Goal: Task Accomplishment & Management: Manage account settings

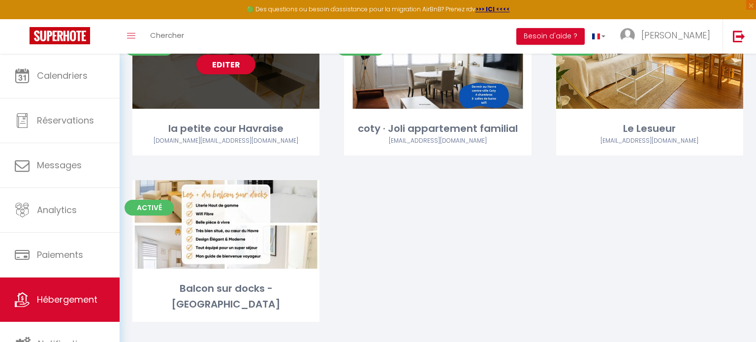
scroll to position [2, 0]
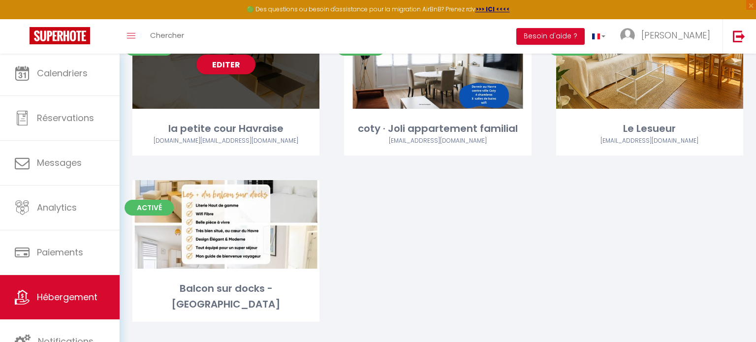
click at [256, 121] on div "la petite cour Havraise" at bounding box center [225, 128] width 187 height 15
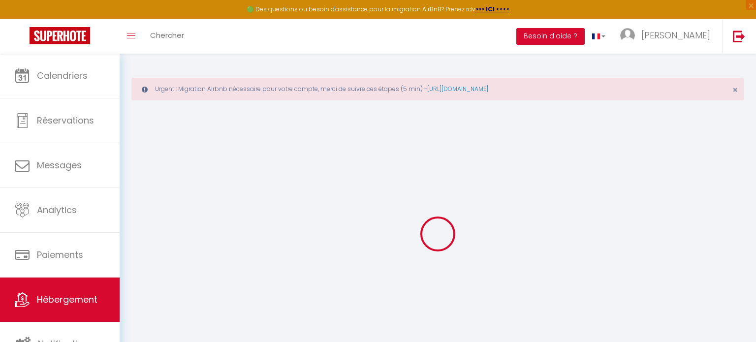
select select
select select "+ 22 %"
select select "+ 39 %"
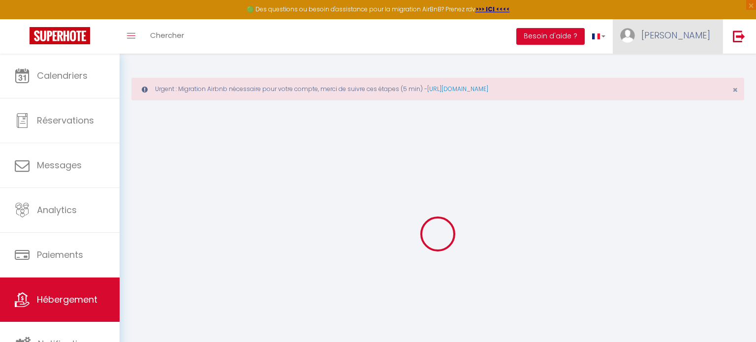
select select
checkbox input "false"
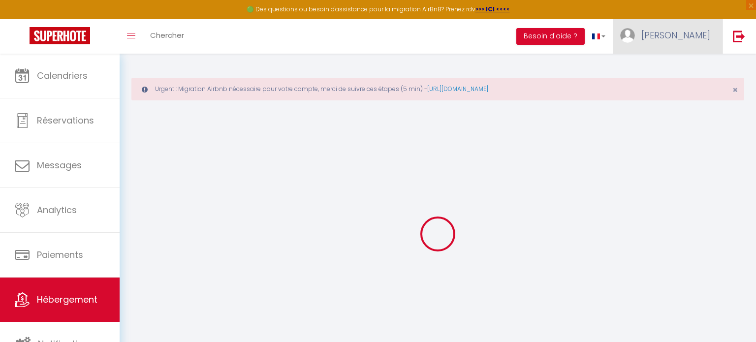
select select
select select "14:00"
select select
select select "11:00"
select select "30"
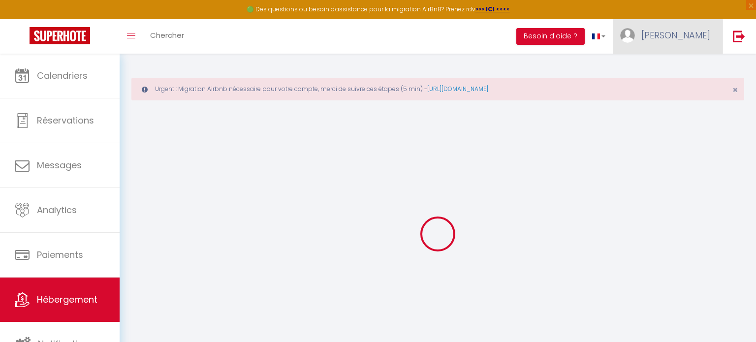
select select "120"
select select "EUR"
select select
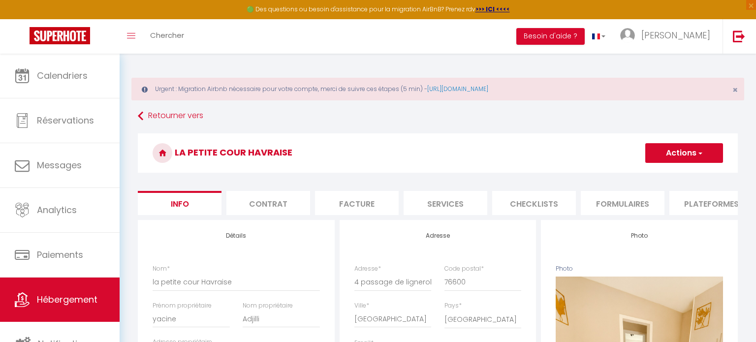
click at [710, 201] on li "Plateformes" at bounding box center [711, 203] width 84 height 24
select select
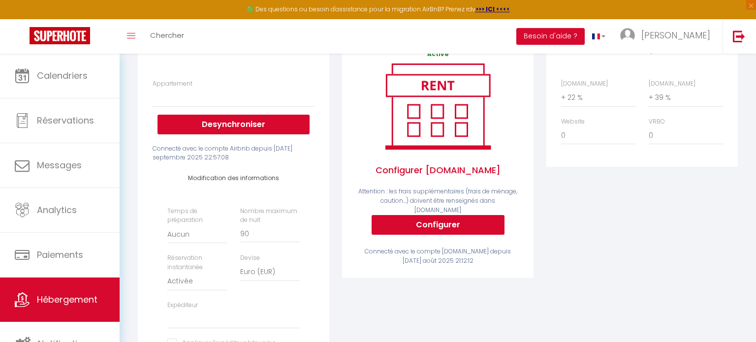
scroll to position [196, 0]
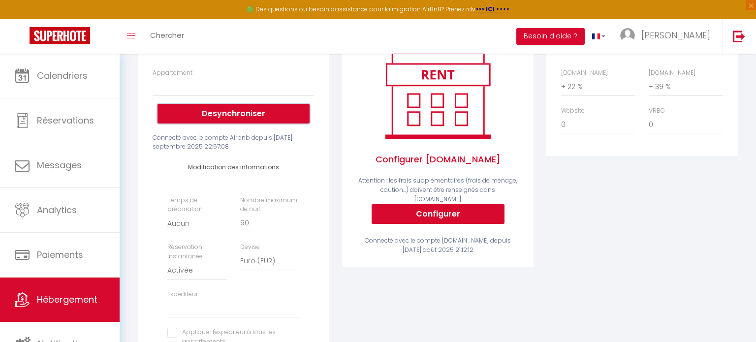
click at [248, 115] on button "Desynchroniser" at bounding box center [233, 114] width 152 height 20
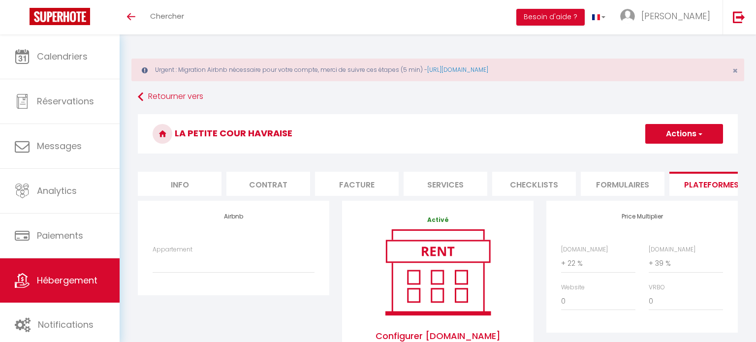
click at [705, 132] on button "Actions" at bounding box center [684, 134] width 78 height 20
click at [681, 156] on link "Enregistrer" at bounding box center [683, 155] width 78 height 13
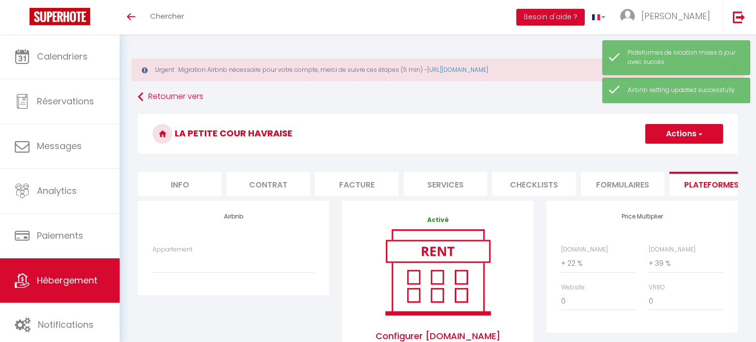
click at [62, 273] on link "Hébergement" at bounding box center [60, 280] width 120 height 44
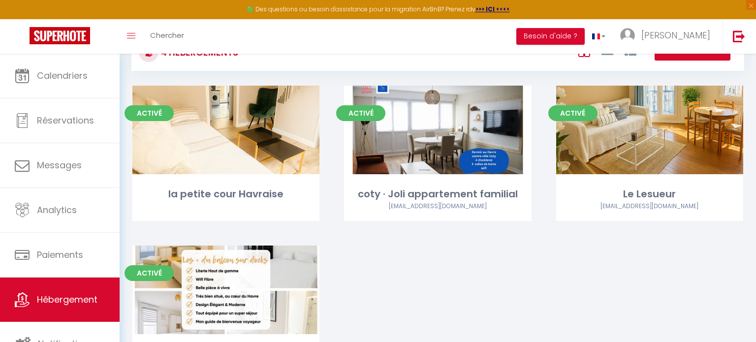
scroll to position [82, 0]
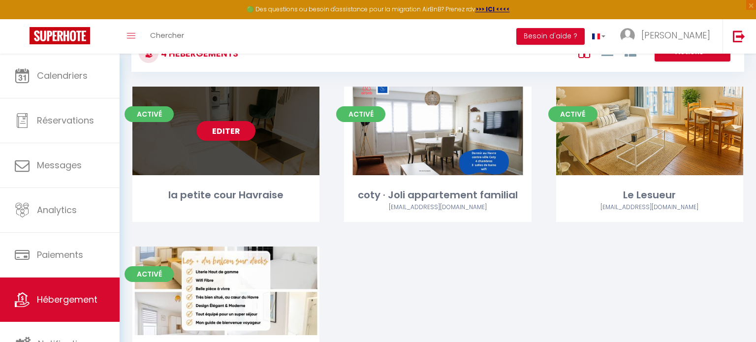
click at [234, 187] on div "la petite cour Havraise" at bounding box center [225, 194] width 187 height 15
click at [242, 130] on link "Editer" at bounding box center [225, 131] width 59 height 20
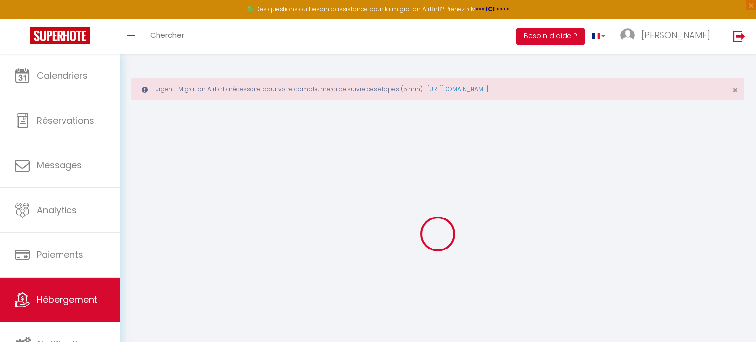
select select
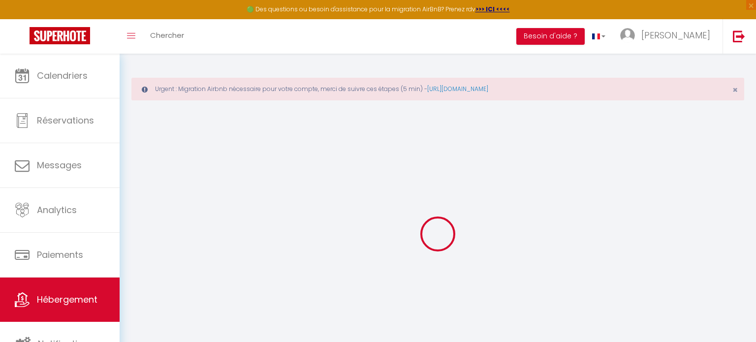
select select
checkbox input "false"
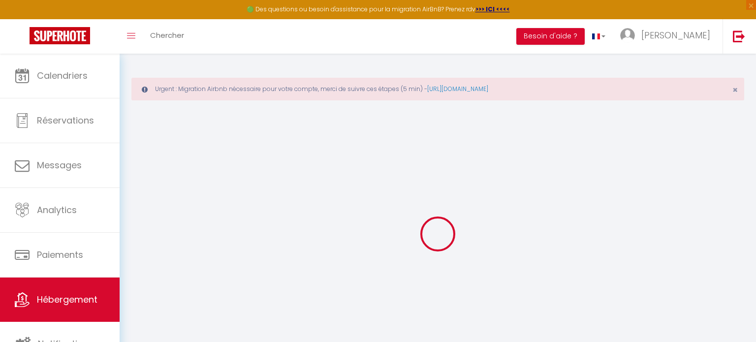
select select
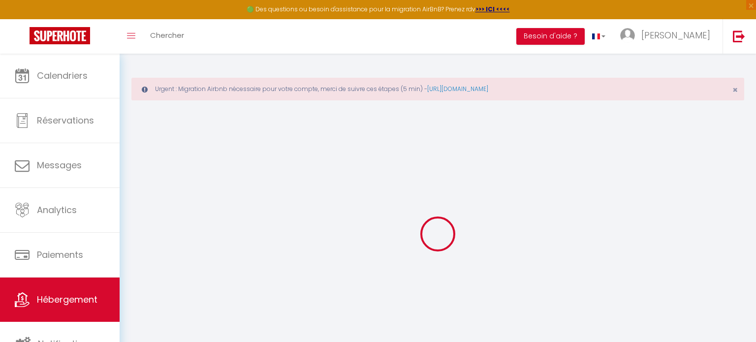
select select
checkbox input "false"
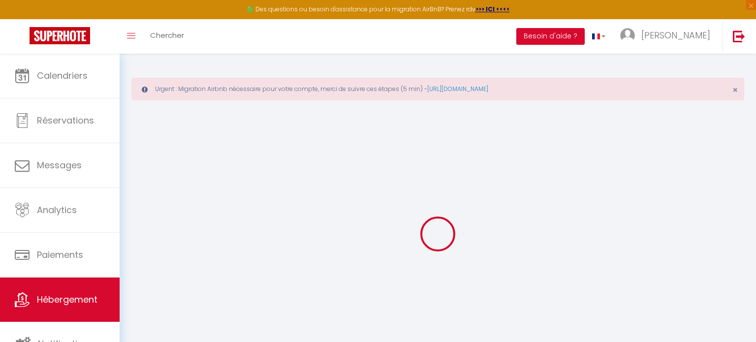
checkbox input "false"
select select
type input "la petite cour Havraise"
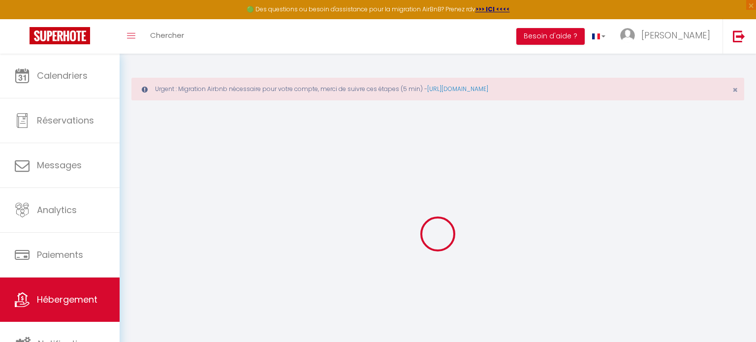
type input "yacine"
type input "Adjilli"
type input "[STREET_ADDRESS][PERSON_NAME]"
type input "92130"
type input "Issy les moulineaux"
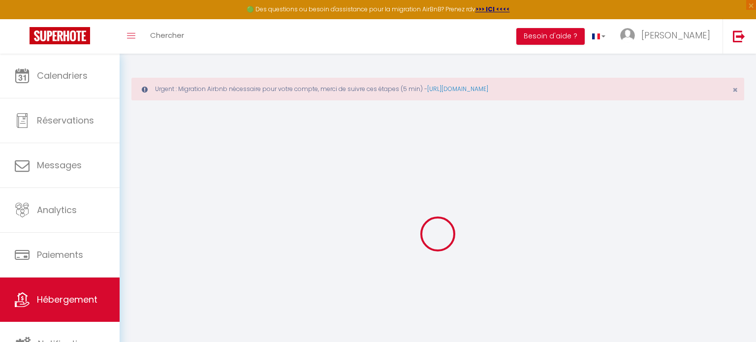
type input "90"
type input "30"
type input "200"
select select
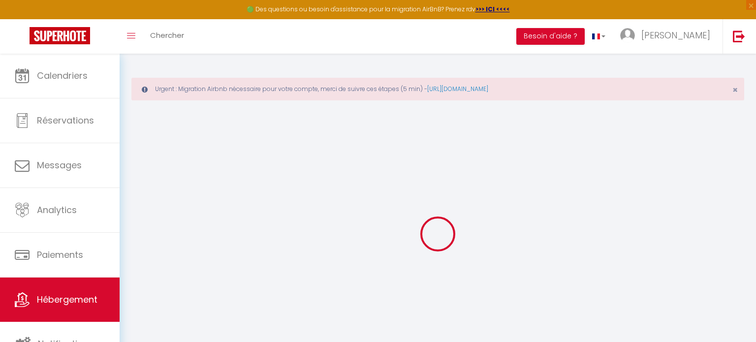
select select
type input "4 passage de lignerolles"
type input "76600"
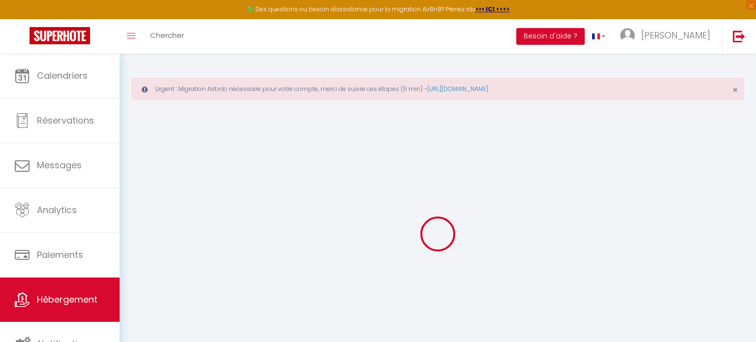
type input "[GEOGRAPHIC_DATA]"
type input "[EMAIL_ADDRESS][DOMAIN_NAME]"
select select "15622"
checkbox input "false"
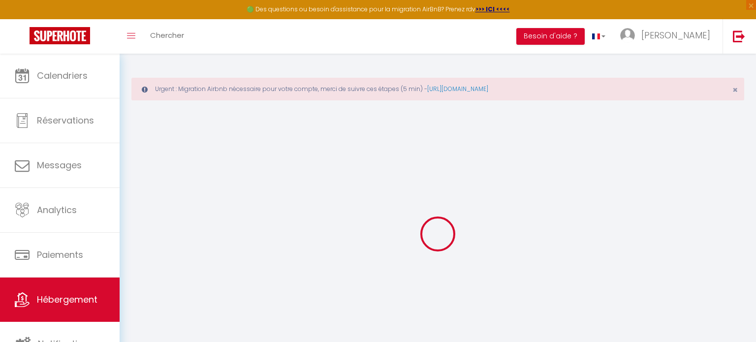
checkbox input "false"
type input "0"
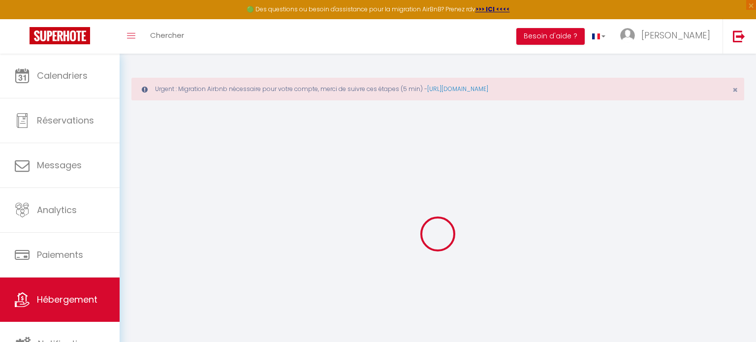
type input "0"
select select
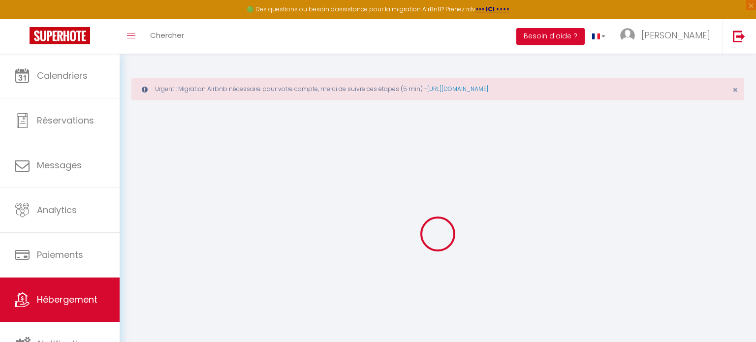
select select
checkbox input "false"
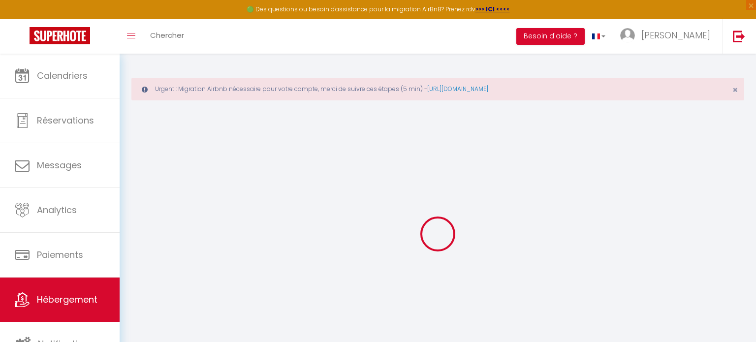
select select
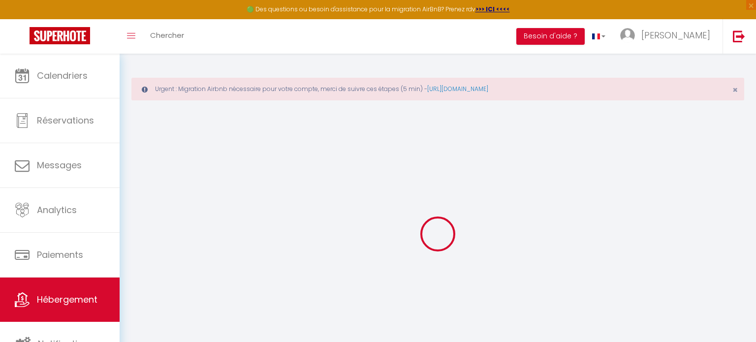
checkbox input "false"
select select "14:00"
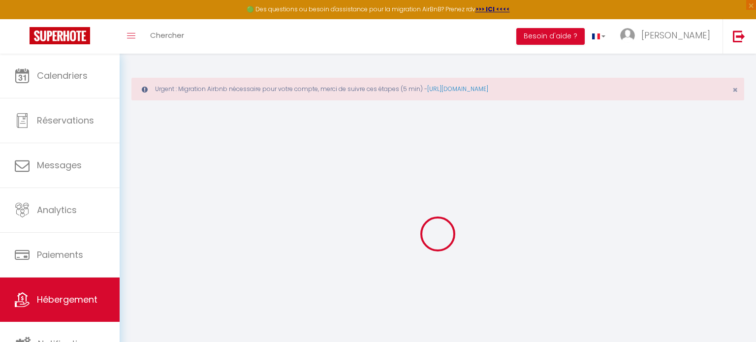
select select
select select "11:00"
select select "30"
select select "120"
checkbox input "false"
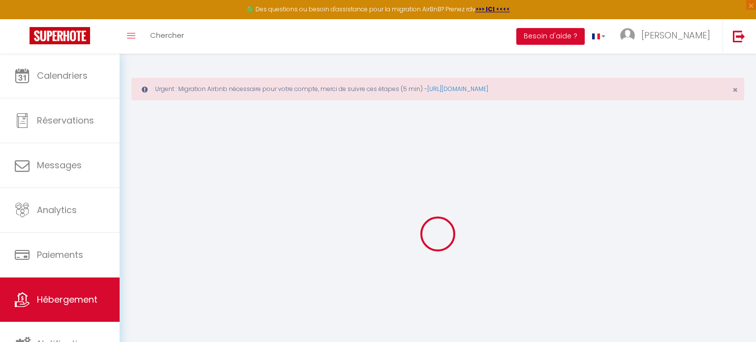
checkbox input "false"
select select
checkbox input "false"
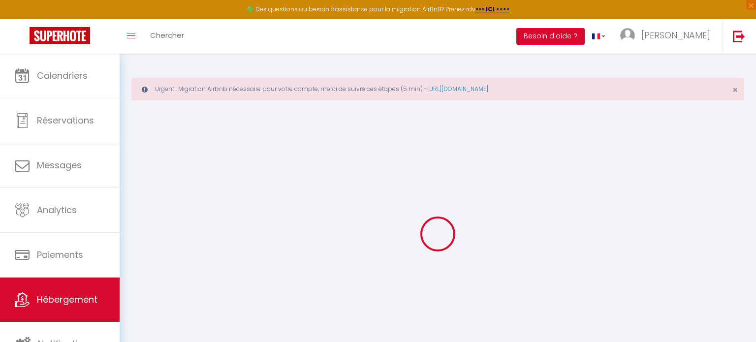
checkbox input "false"
